Goal: Task Accomplishment & Management: Manage account settings

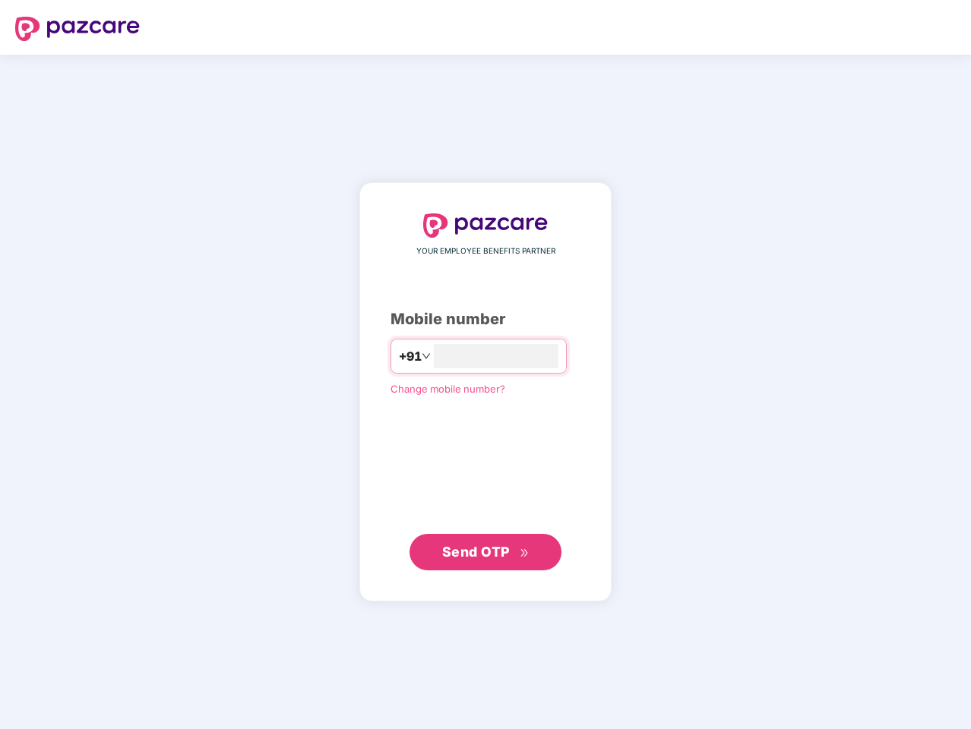
click at [485, 365] on input "number" at bounding box center [496, 356] width 125 height 24
click at [77, 29] on img at bounding box center [77, 29] width 125 height 24
click at [399, 356] on span "+91" at bounding box center [410, 356] width 23 height 19
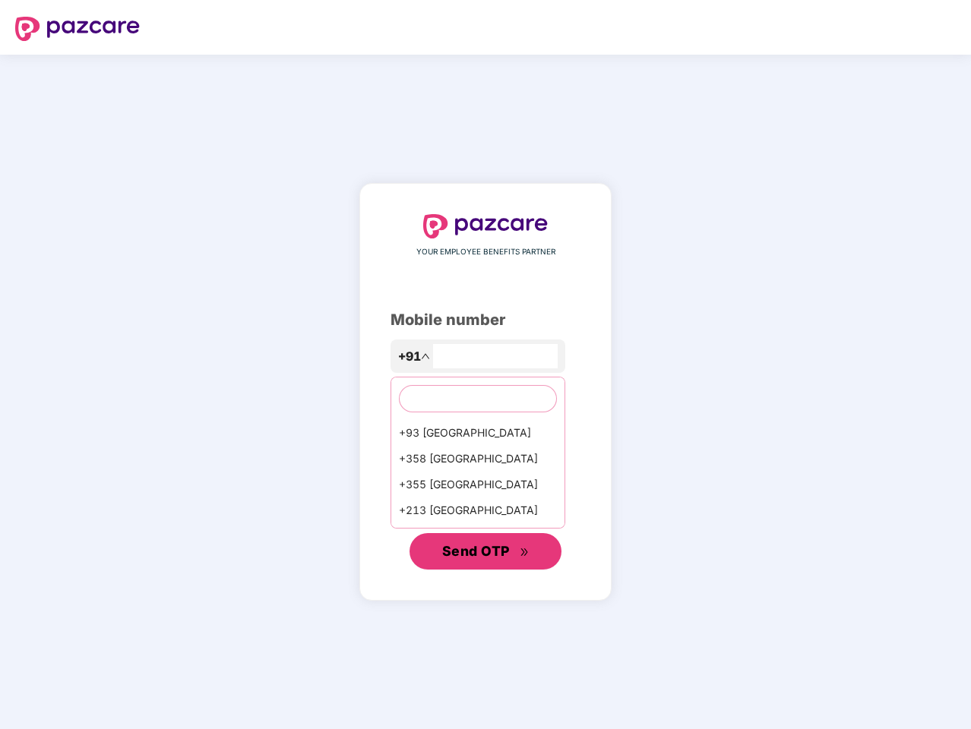
click at [485, 552] on span "Send OTP" at bounding box center [476, 551] width 68 height 16
